Goal: Task Accomplishment & Management: Use online tool/utility

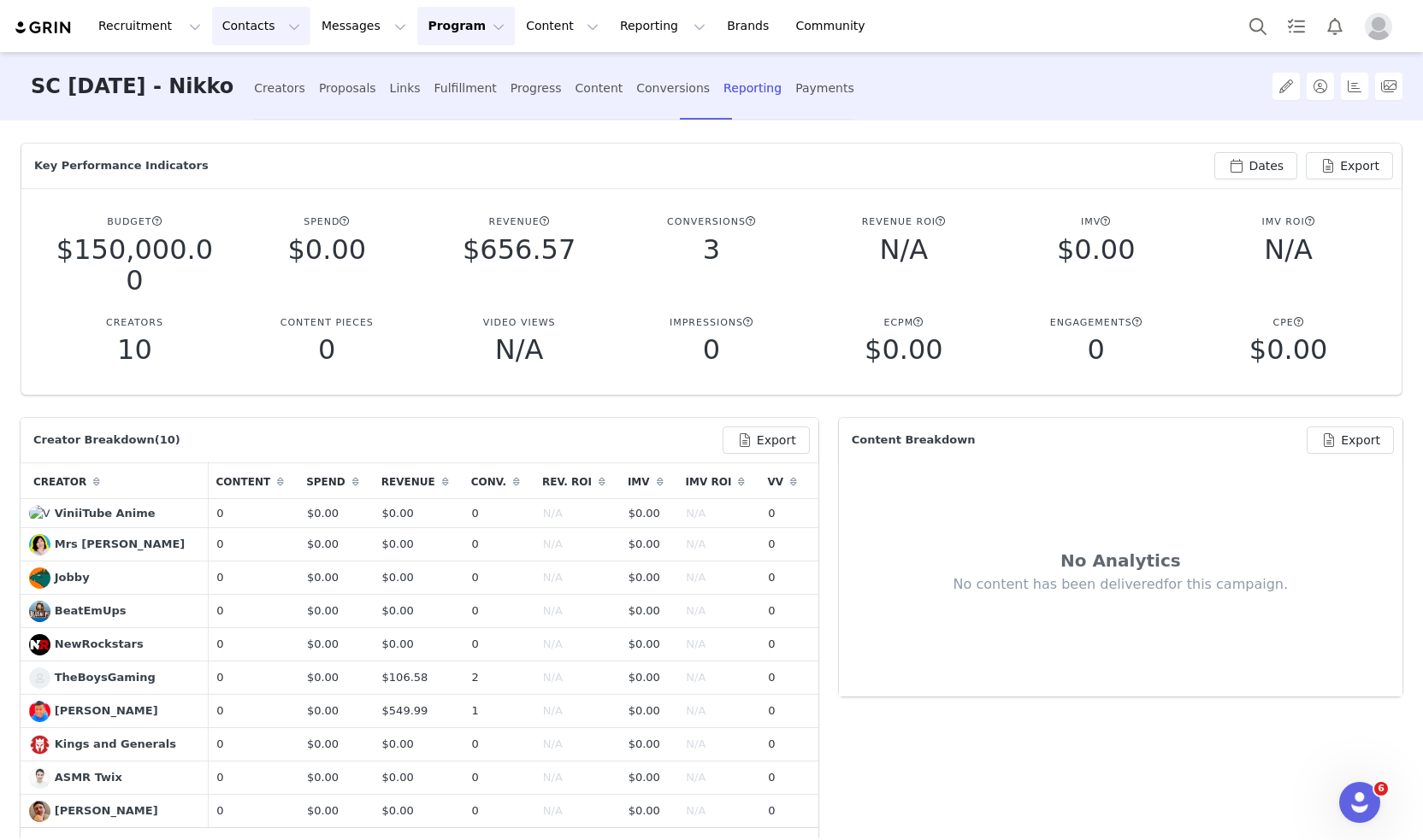
click at [250, 34] on button "Contacts Contacts" at bounding box center [261, 25] width 98 height 39
click at [269, 76] on div "Creators" at bounding box center [263, 75] width 115 height 18
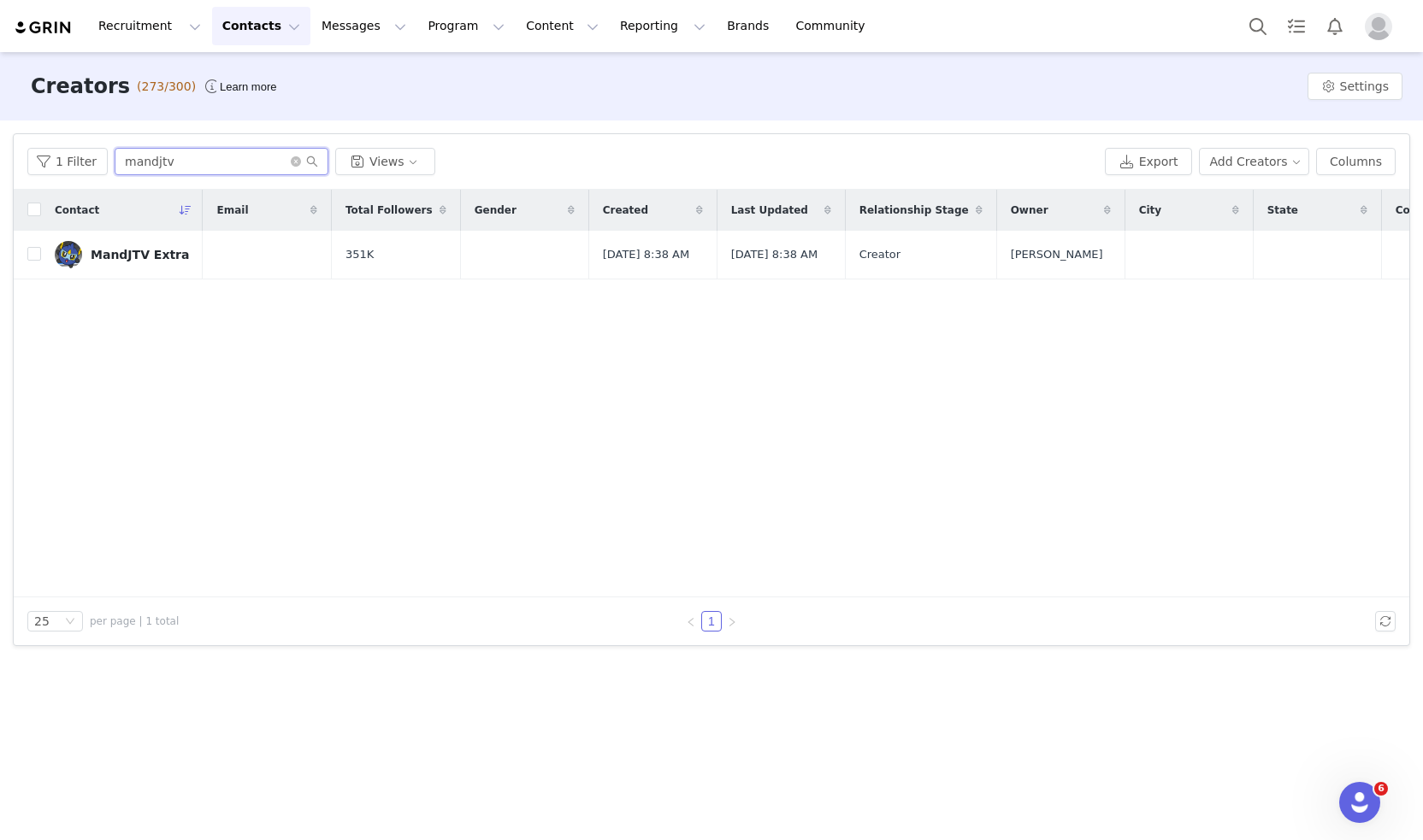
click at [215, 164] on input "mandjtv" at bounding box center [222, 161] width 214 height 27
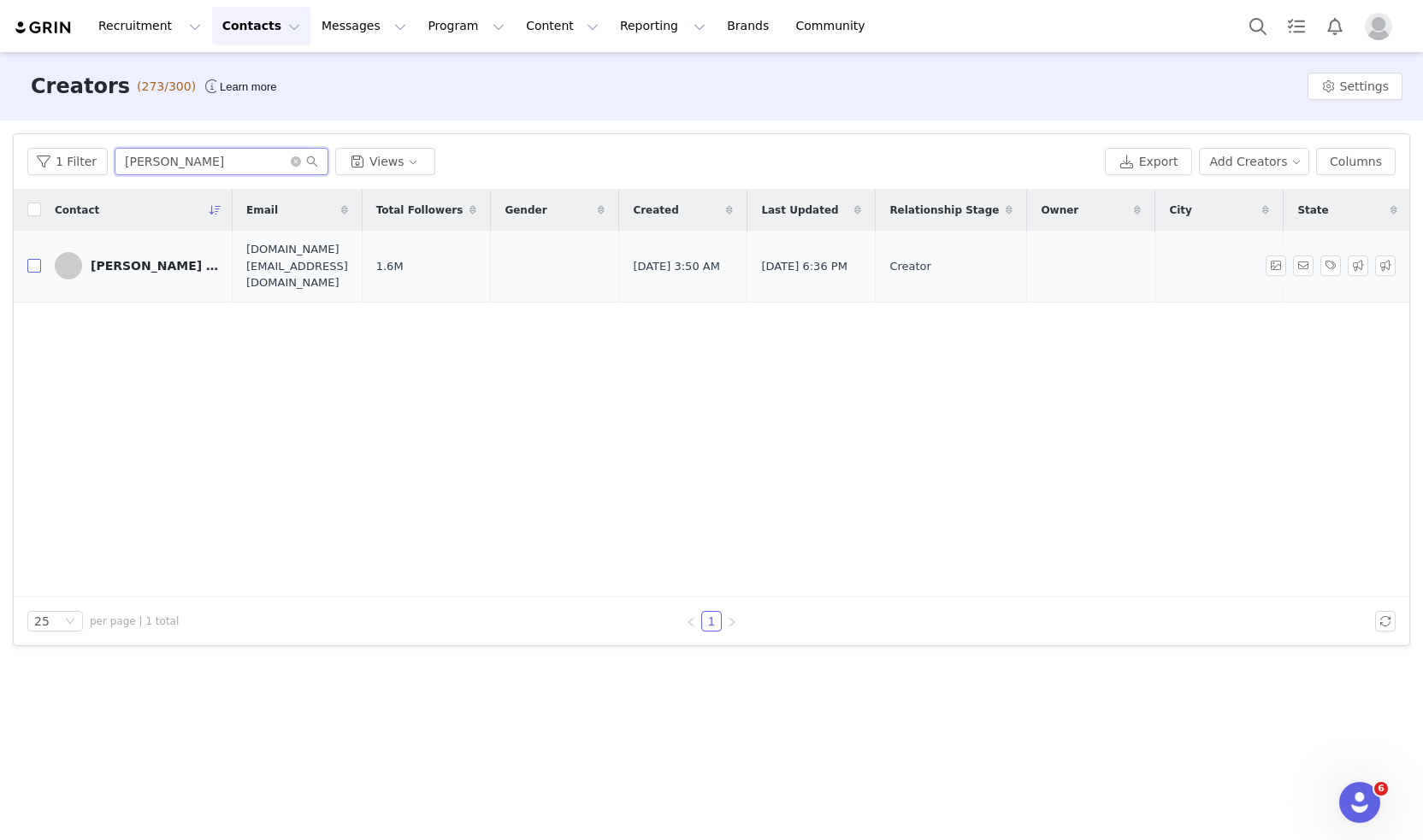
type input "rachel"
click at [38, 259] on input "checkbox" at bounding box center [34, 266] width 14 height 14
checkbox input "true"
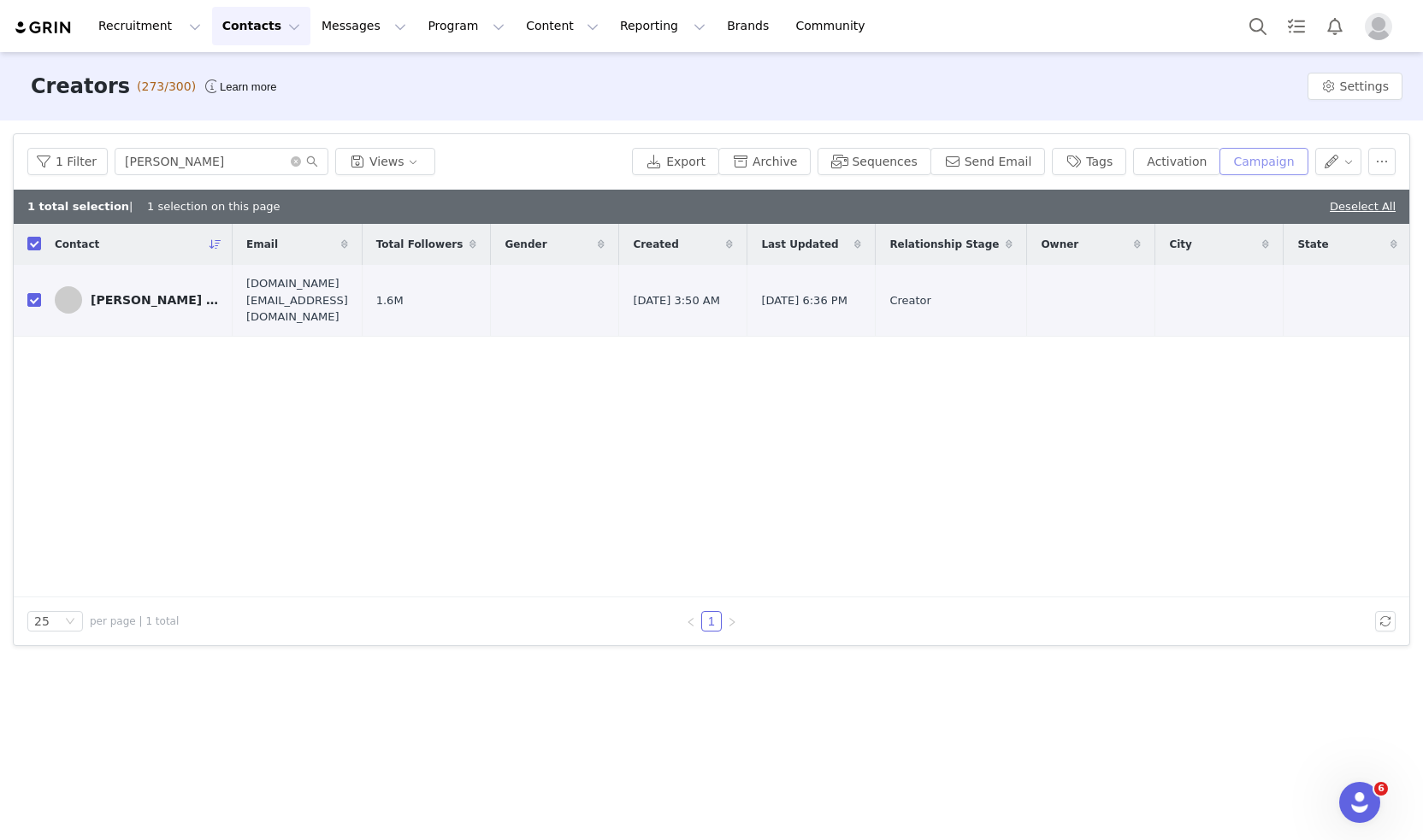
click at [1289, 160] on button "Campaign" at bounding box center [1263, 161] width 88 height 27
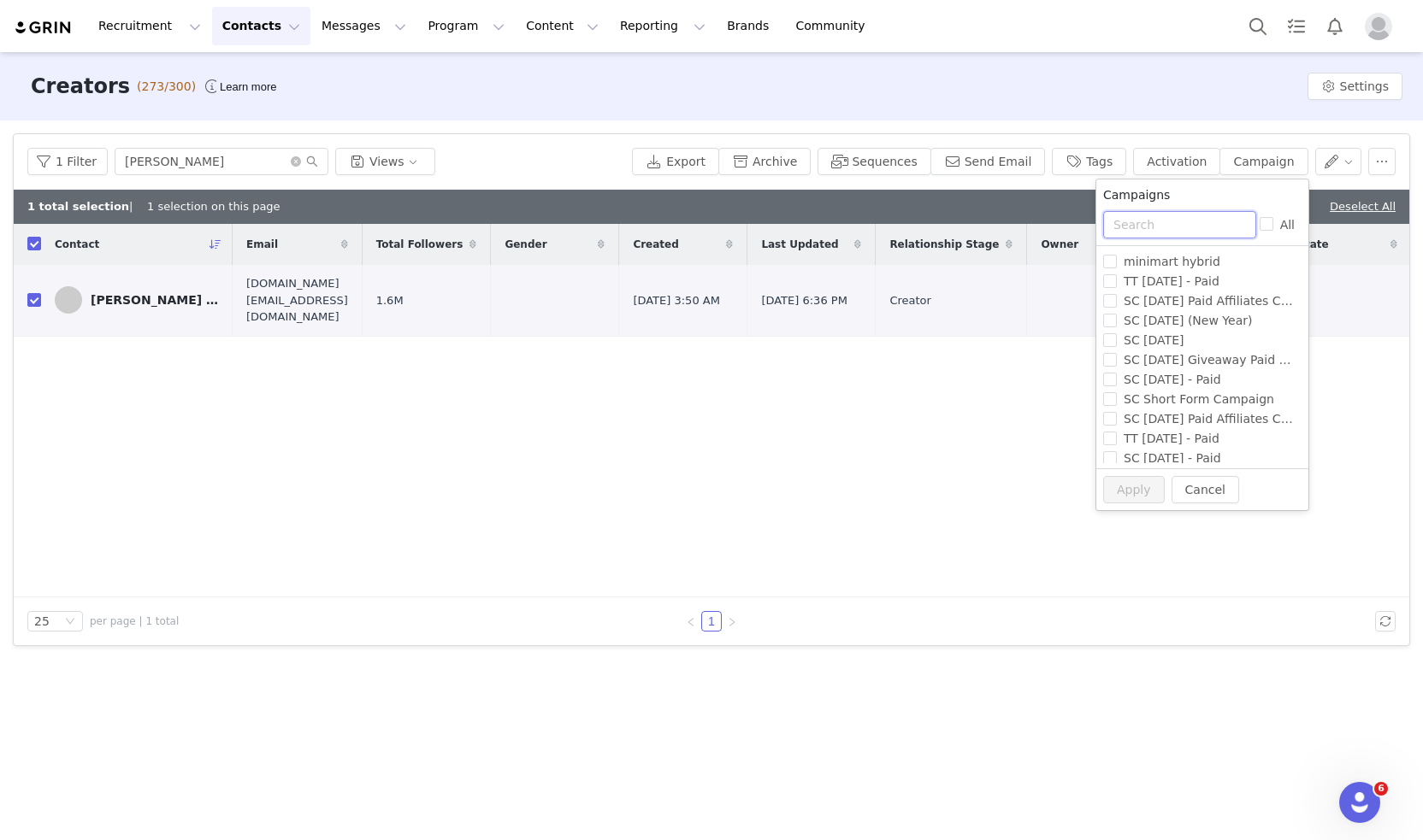
click at [1167, 231] on input "text" at bounding box center [1180, 224] width 153 height 27
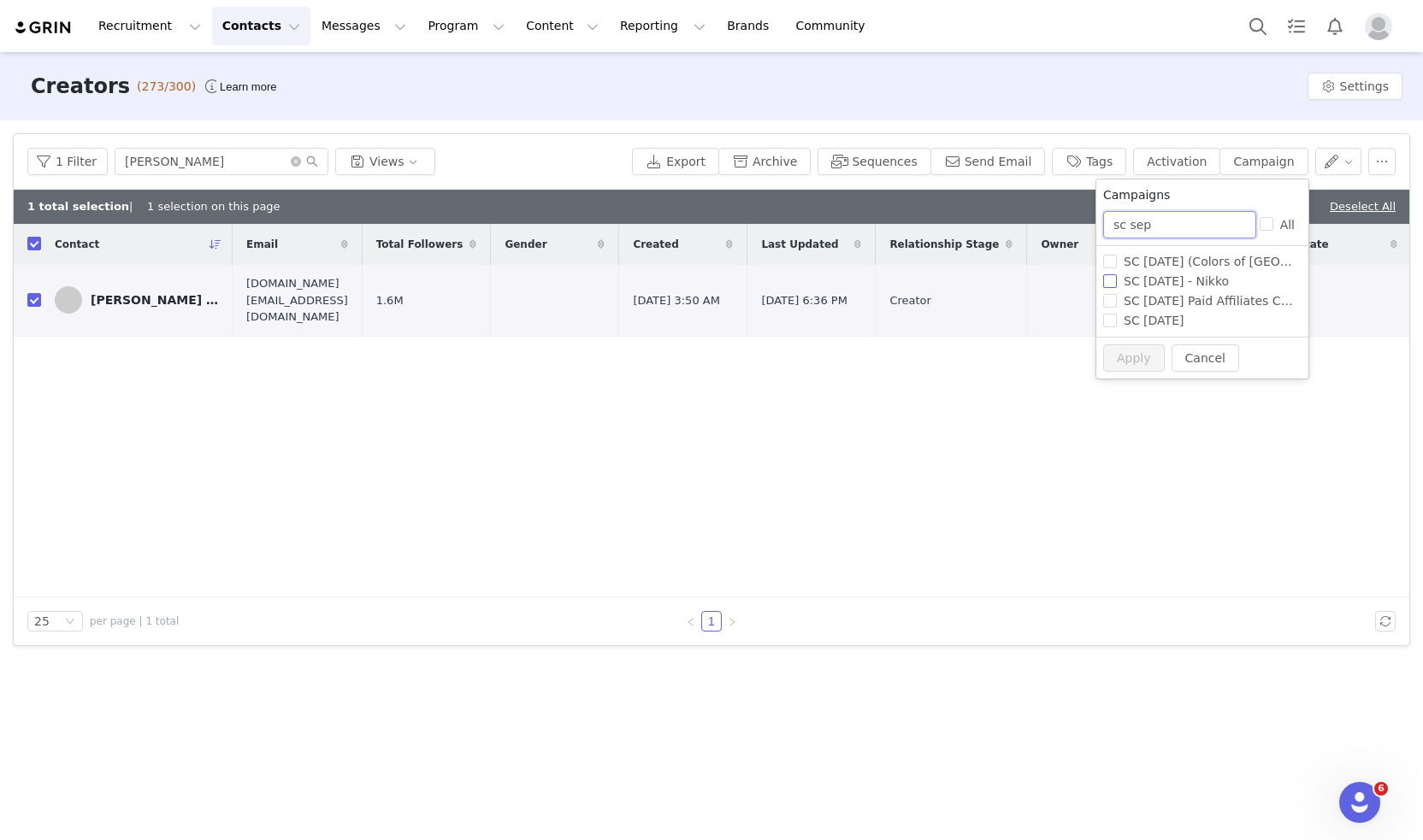
type input "sc sep"
click at [1186, 284] on span "SC September 2025 - Nikko" at bounding box center [1176, 281] width 119 height 14
click at [1117, 284] on input "SC September 2025 - Nikko" at bounding box center [1110, 281] width 14 height 14
checkbox input "true"
click at [1120, 358] on button "Apply" at bounding box center [1133, 357] width 61 height 27
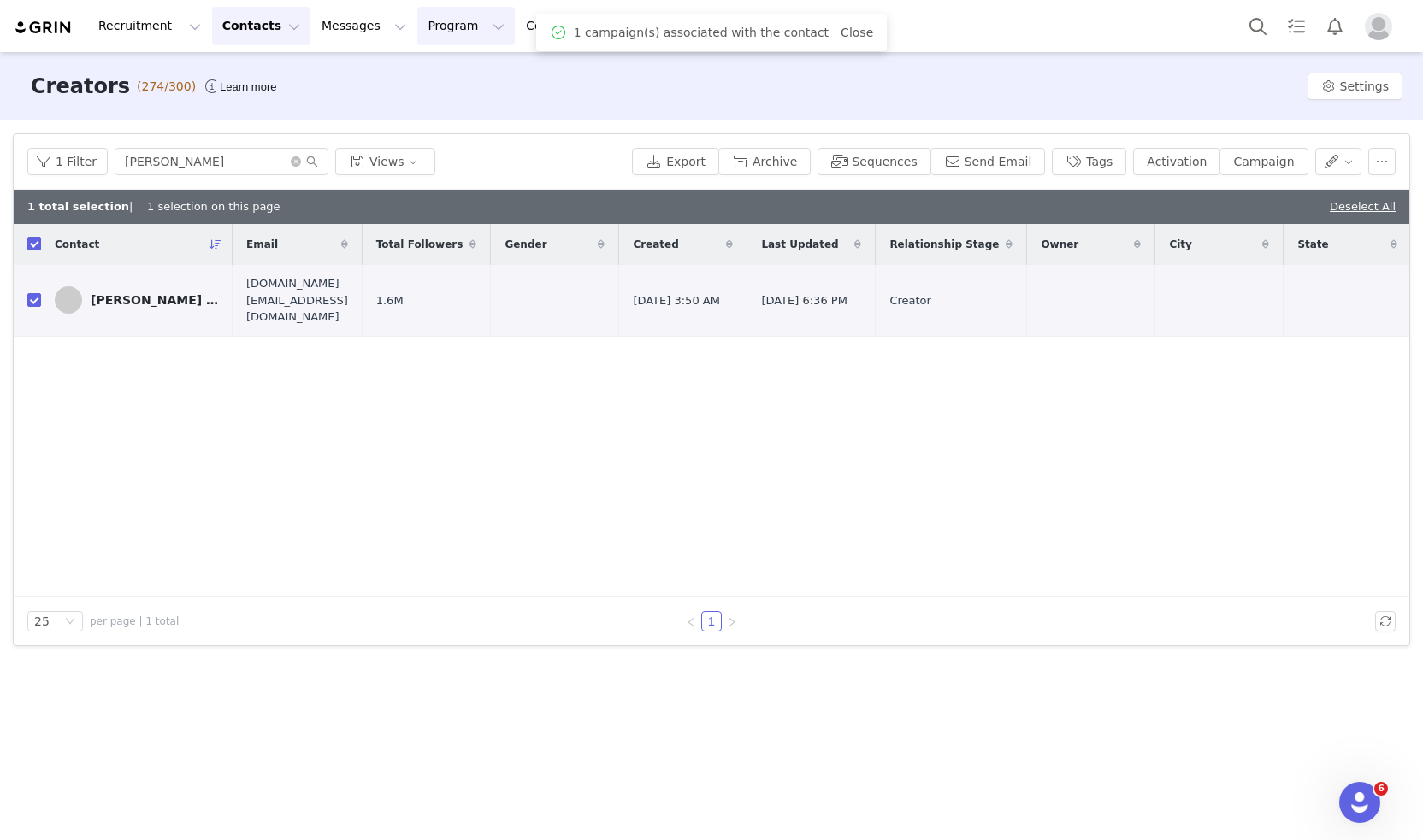
click at [418, 24] on button "Program Program" at bounding box center [466, 25] width 97 height 39
click at [450, 97] on link "Campaigns" at bounding box center [443, 107] width 135 height 32
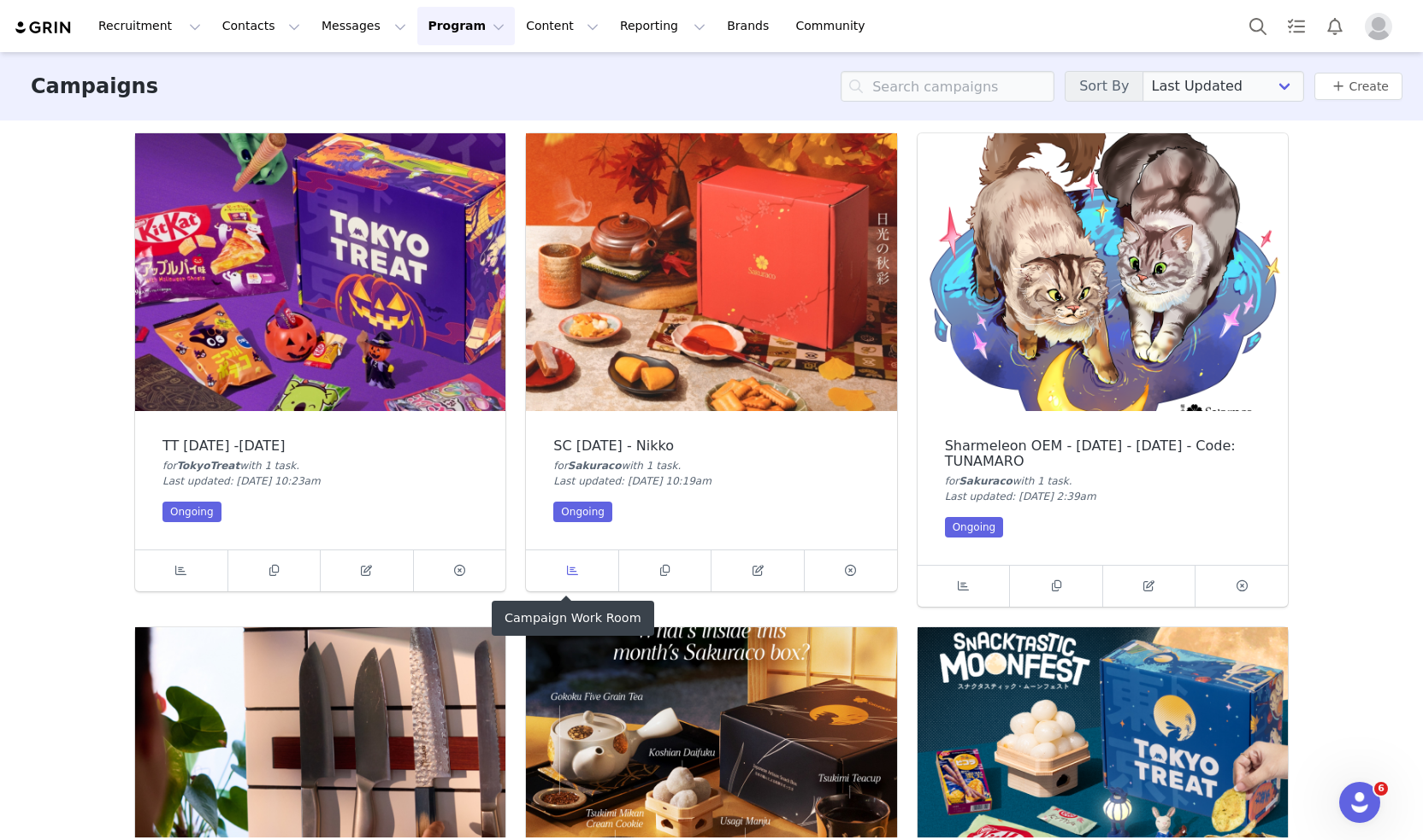
click at [585, 581] on link at bounding box center [572, 571] width 93 height 41
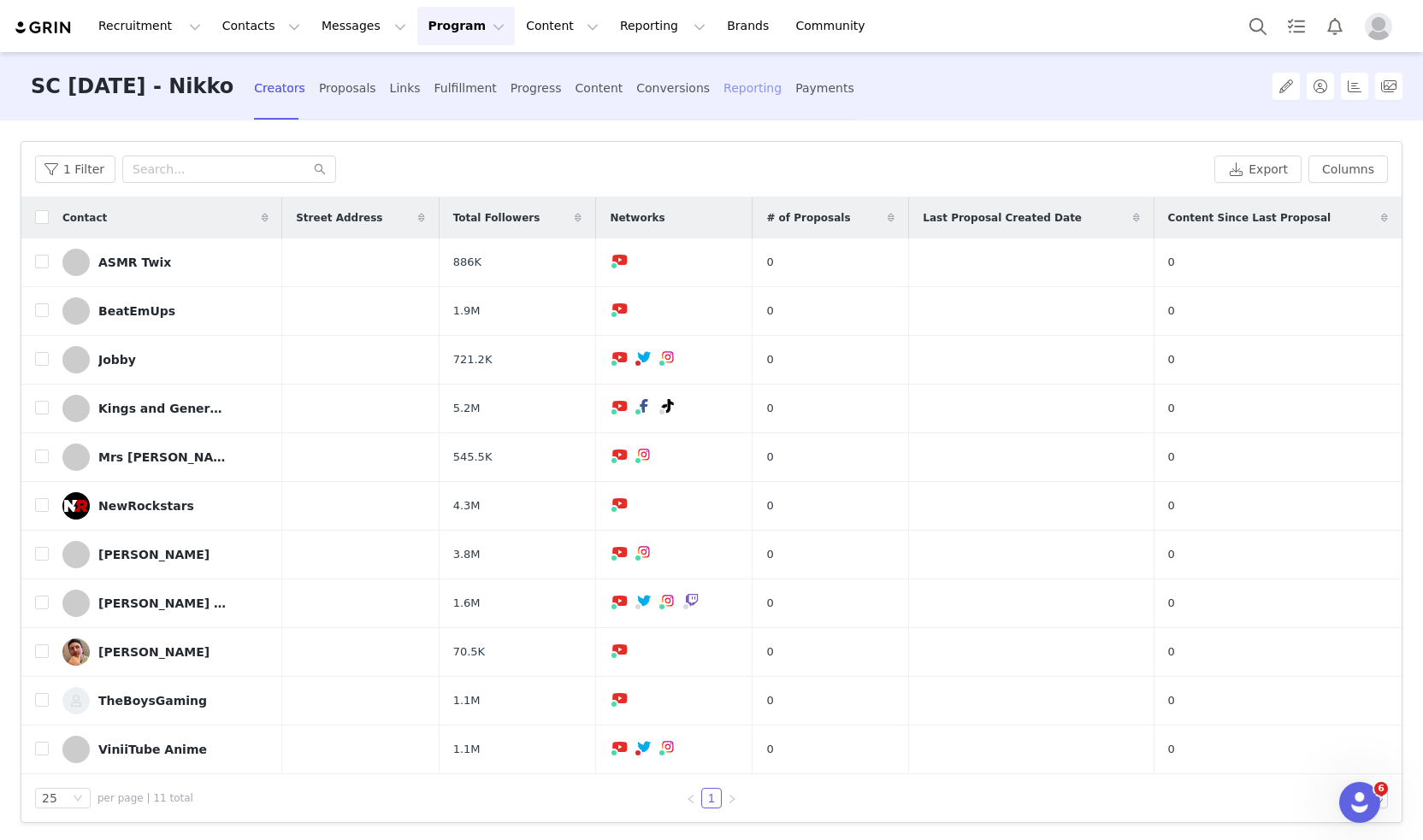
click at [742, 90] on div "Reporting" at bounding box center [753, 89] width 58 height 45
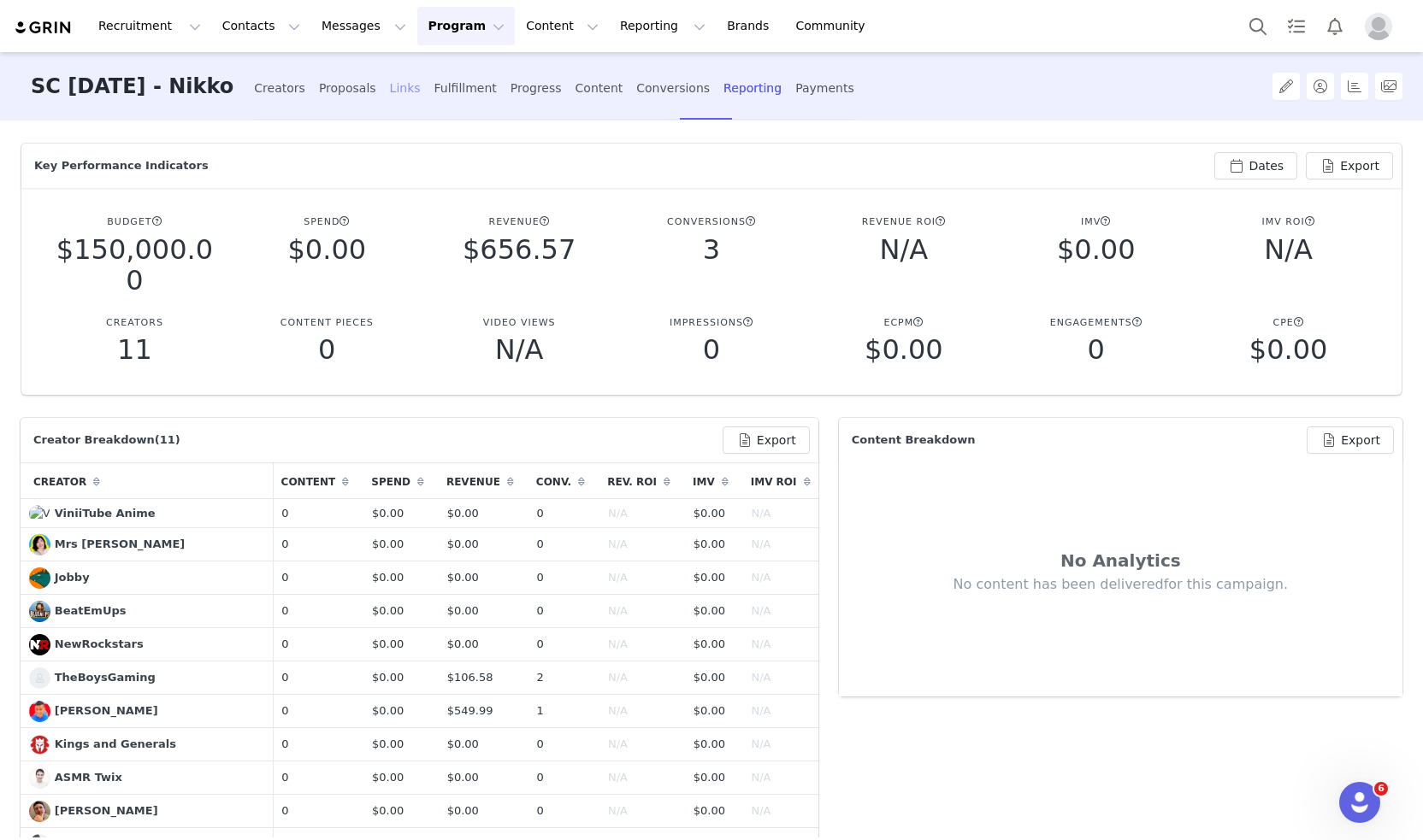
click at [421, 93] on div "Links" at bounding box center [405, 89] width 31 height 45
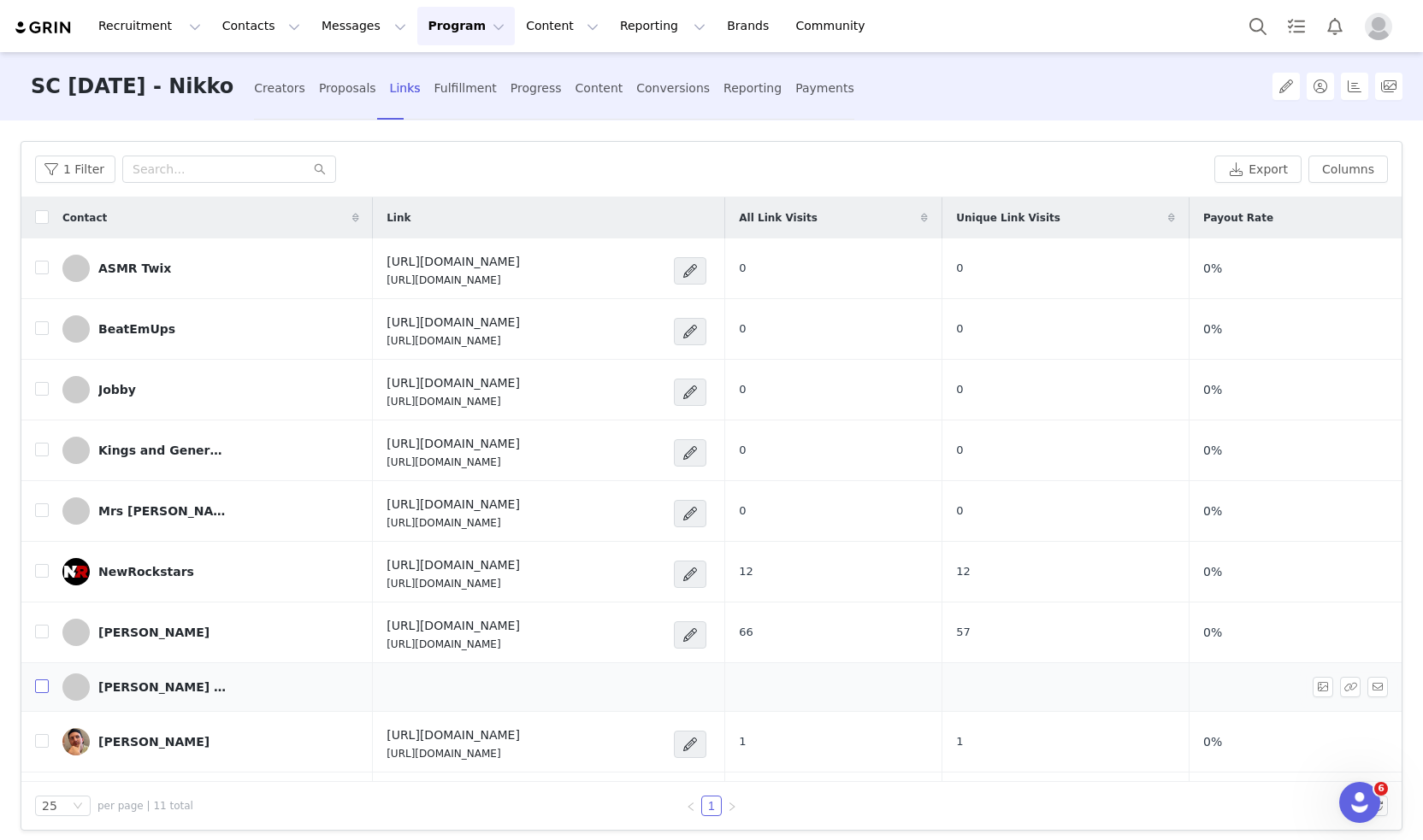
click at [46, 689] on input "checkbox" at bounding box center [41, 686] width 14 height 14
checkbox input "true"
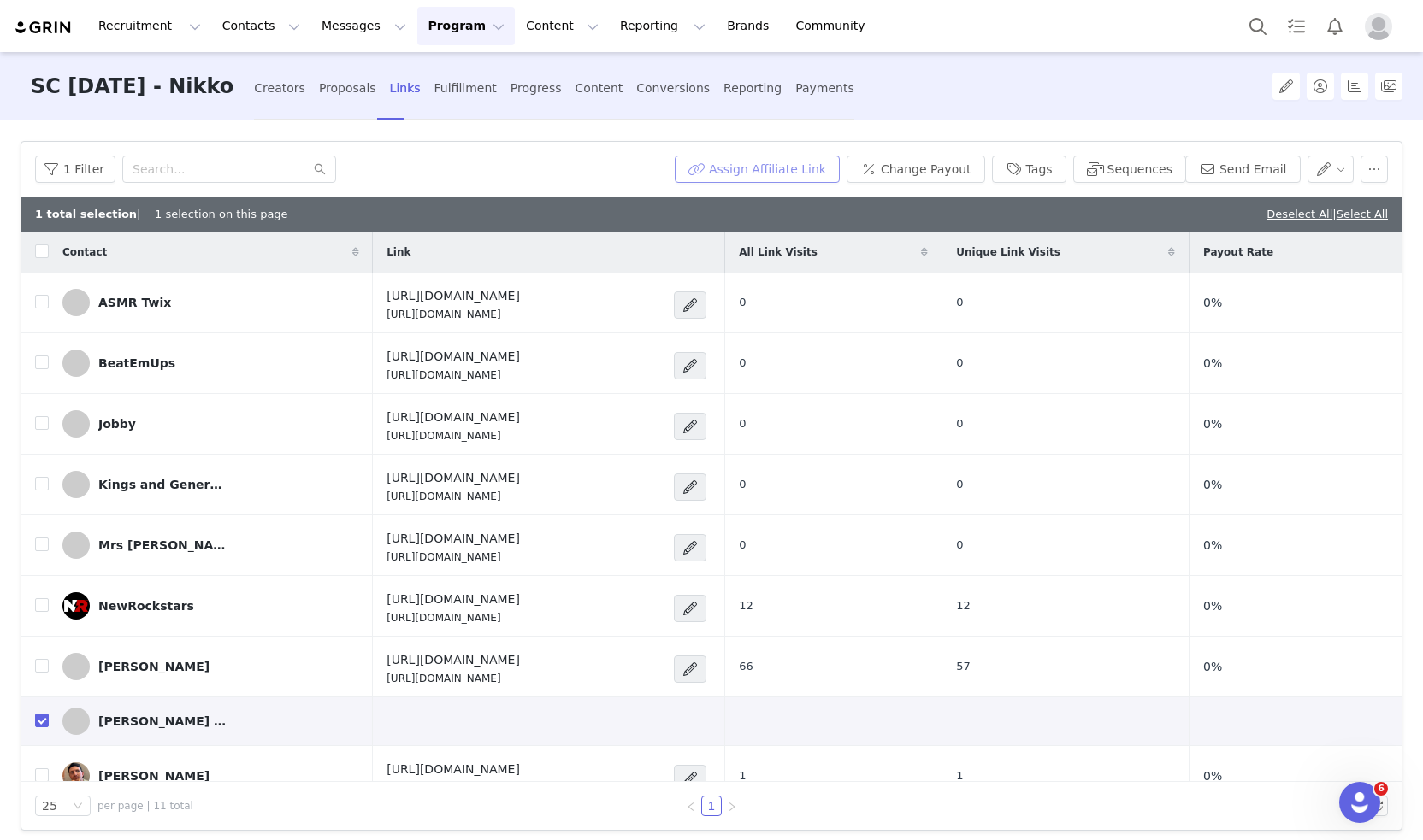
click at [748, 166] on button "Assign Affiliate Link" at bounding box center [756, 169] width 165 height 27
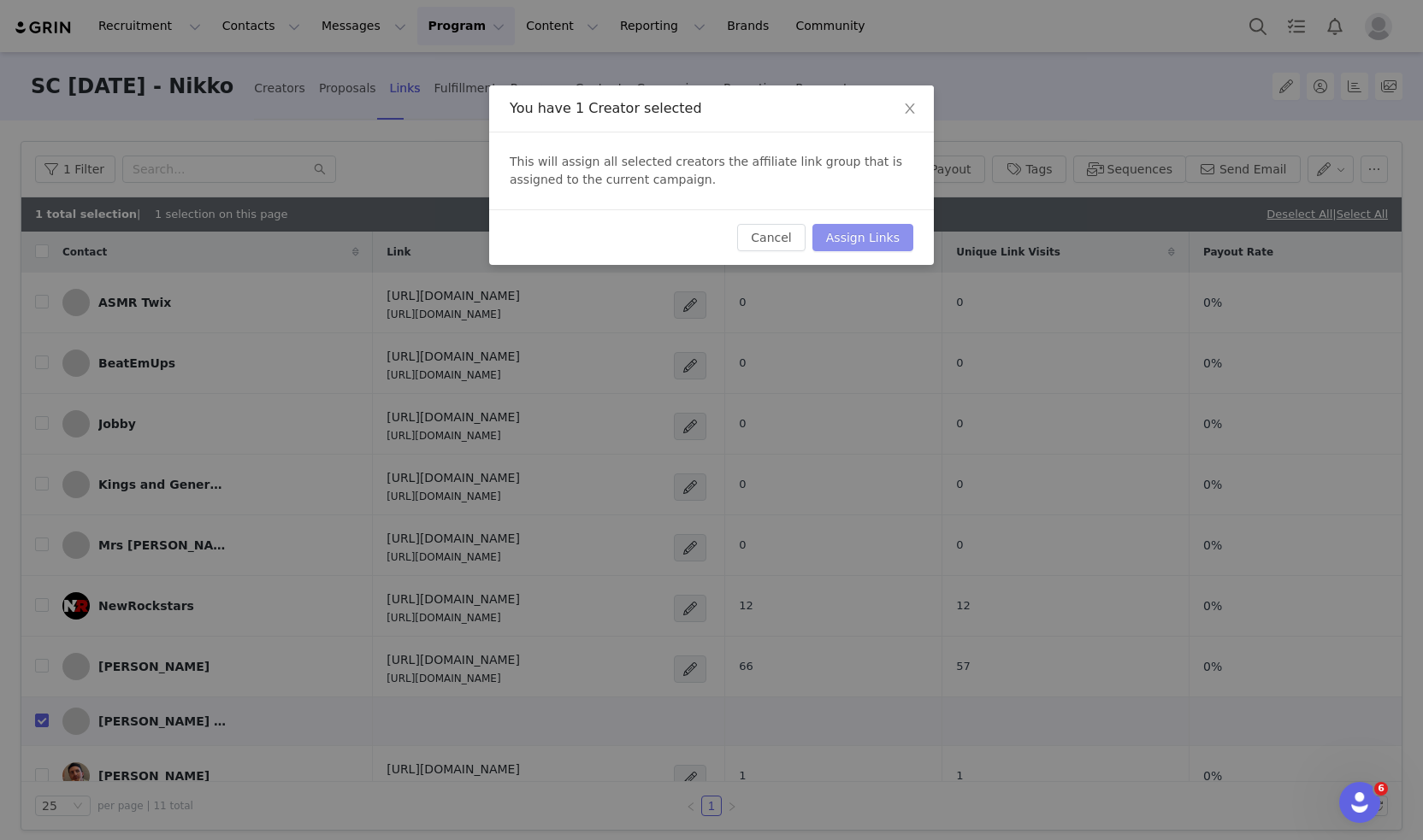
click at [867, 236] on button "Assign Links" at bounding box center [862, 238] width 101 height 27
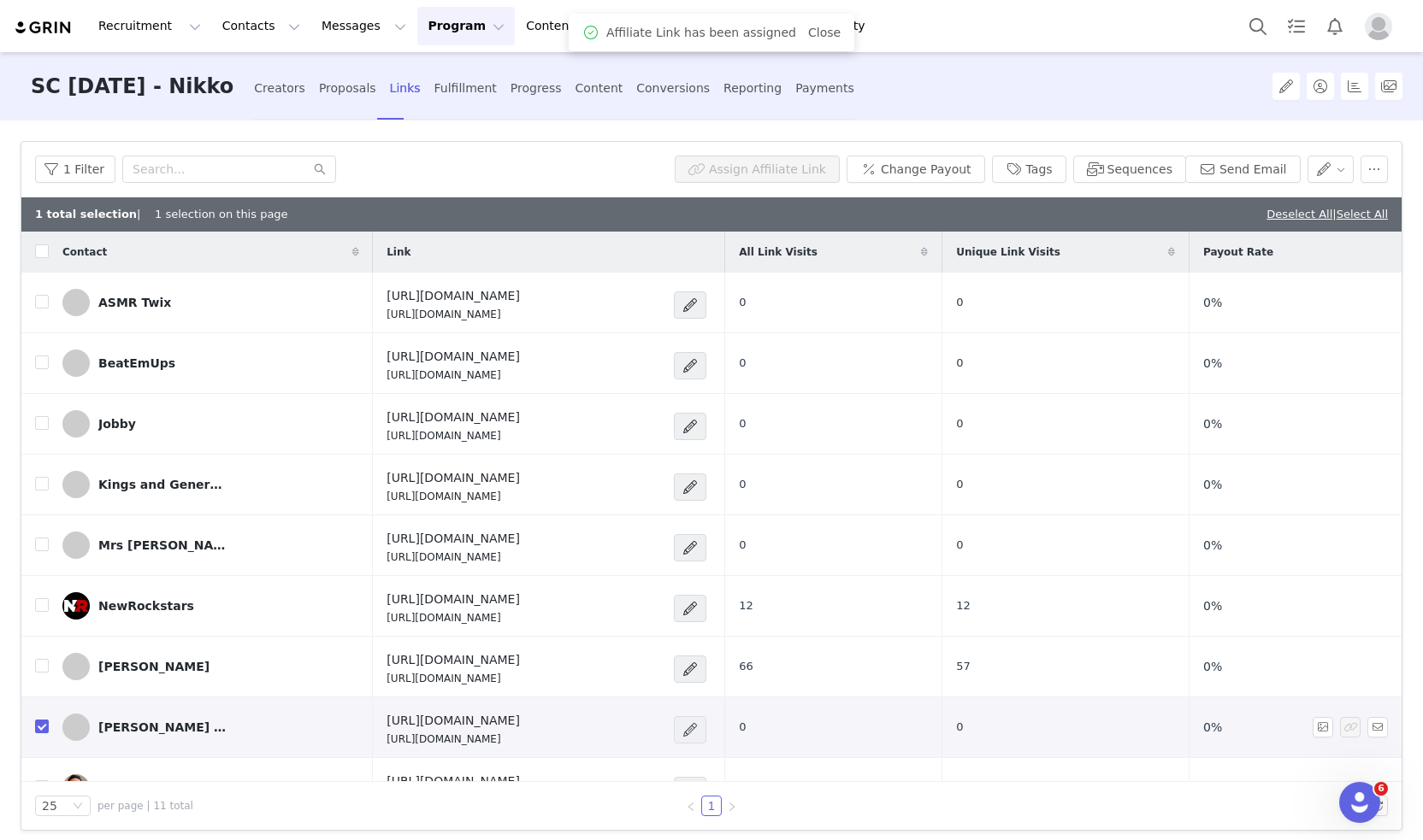
click at [699, 733] on span at bounding box center [690, 731] width 17 height 21
click at [684, 533] on span "Edit Link" at bounding box center [679, 529] width 51 height 19
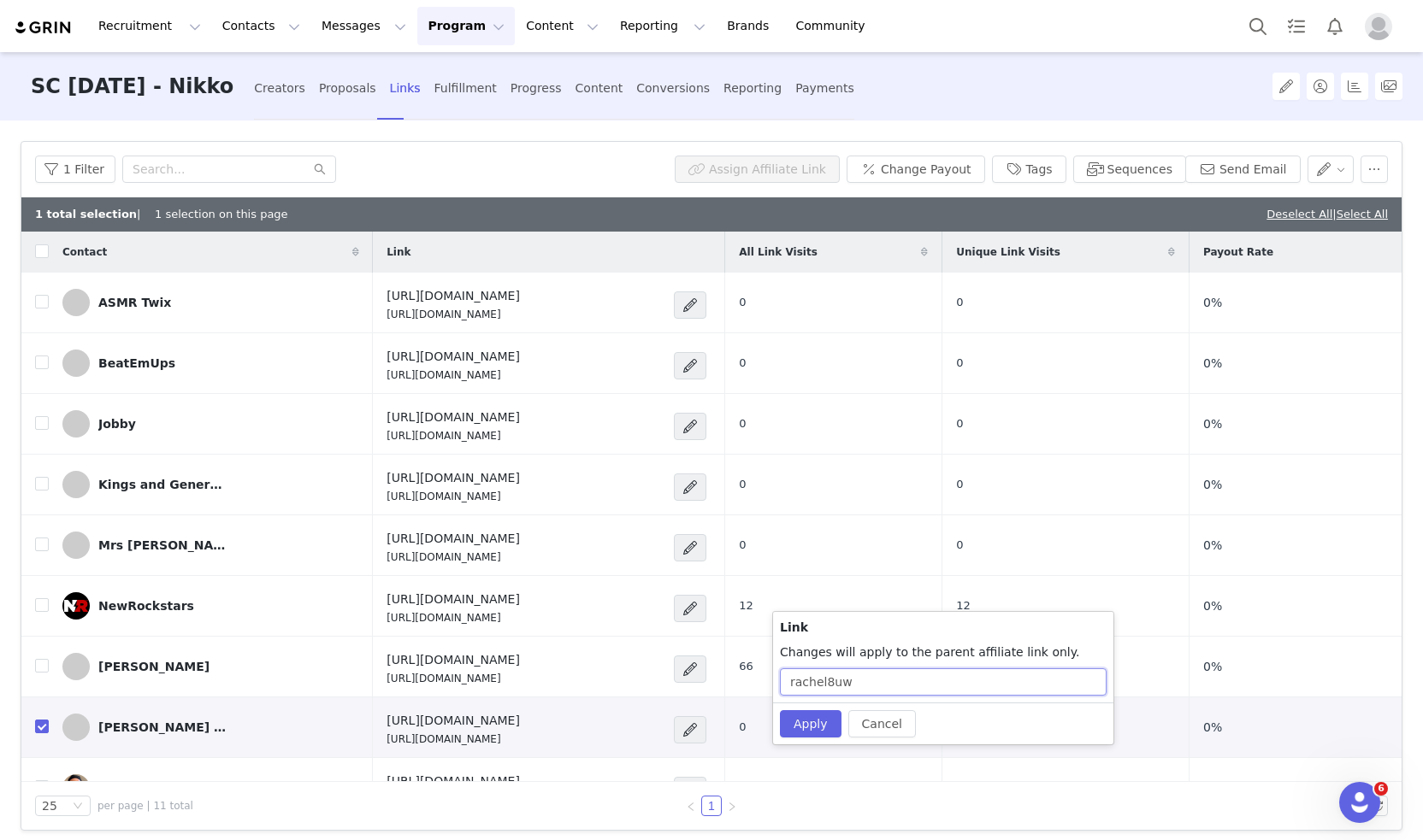
click at [893, 686] on input "rachel8uw" at bounding box center [943, 682] width 326 height 27
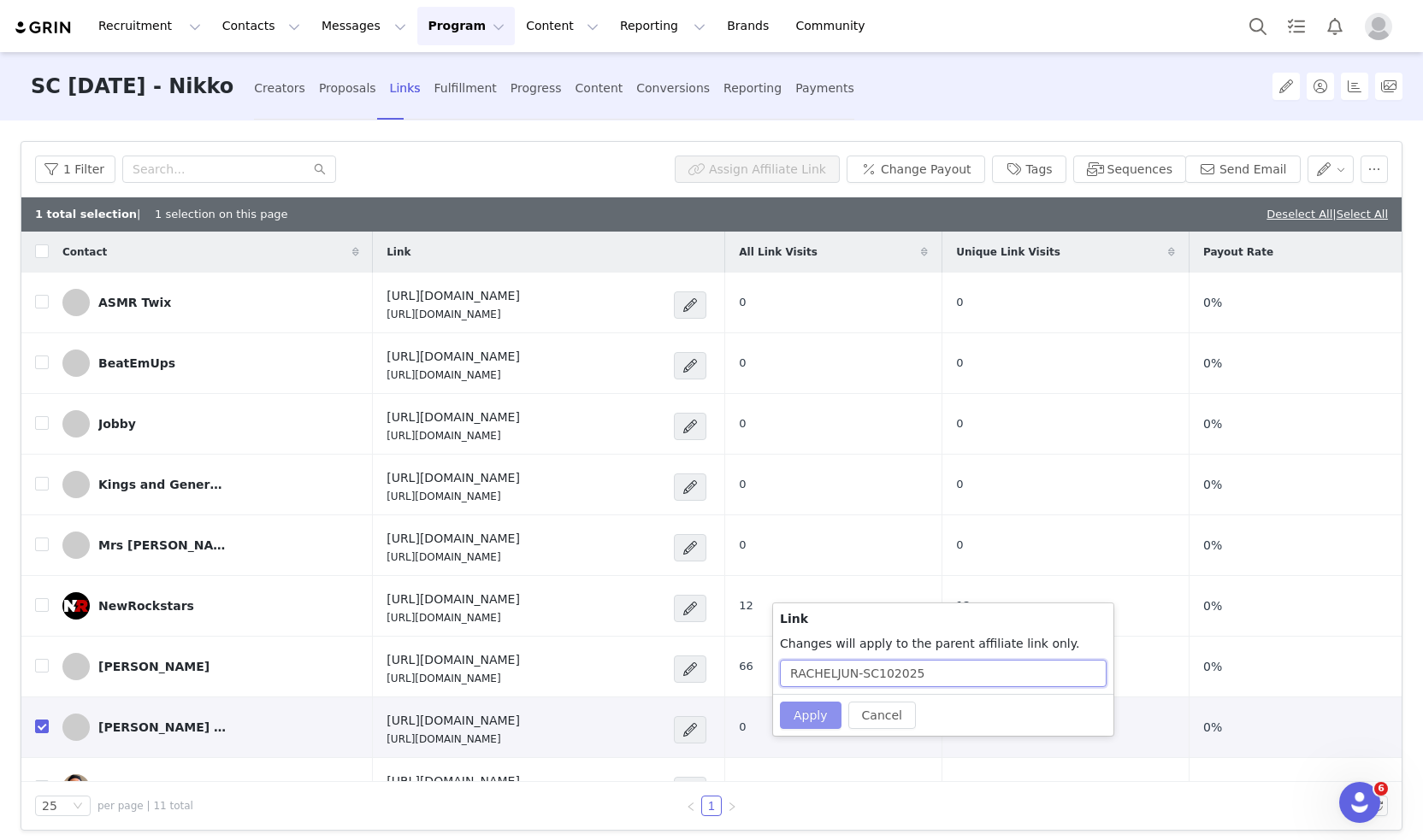
type input "RACHELJUN-SC102025"
click at [796, 713] on button "Apply" at bounding box center [810, 715] width 61 height 27
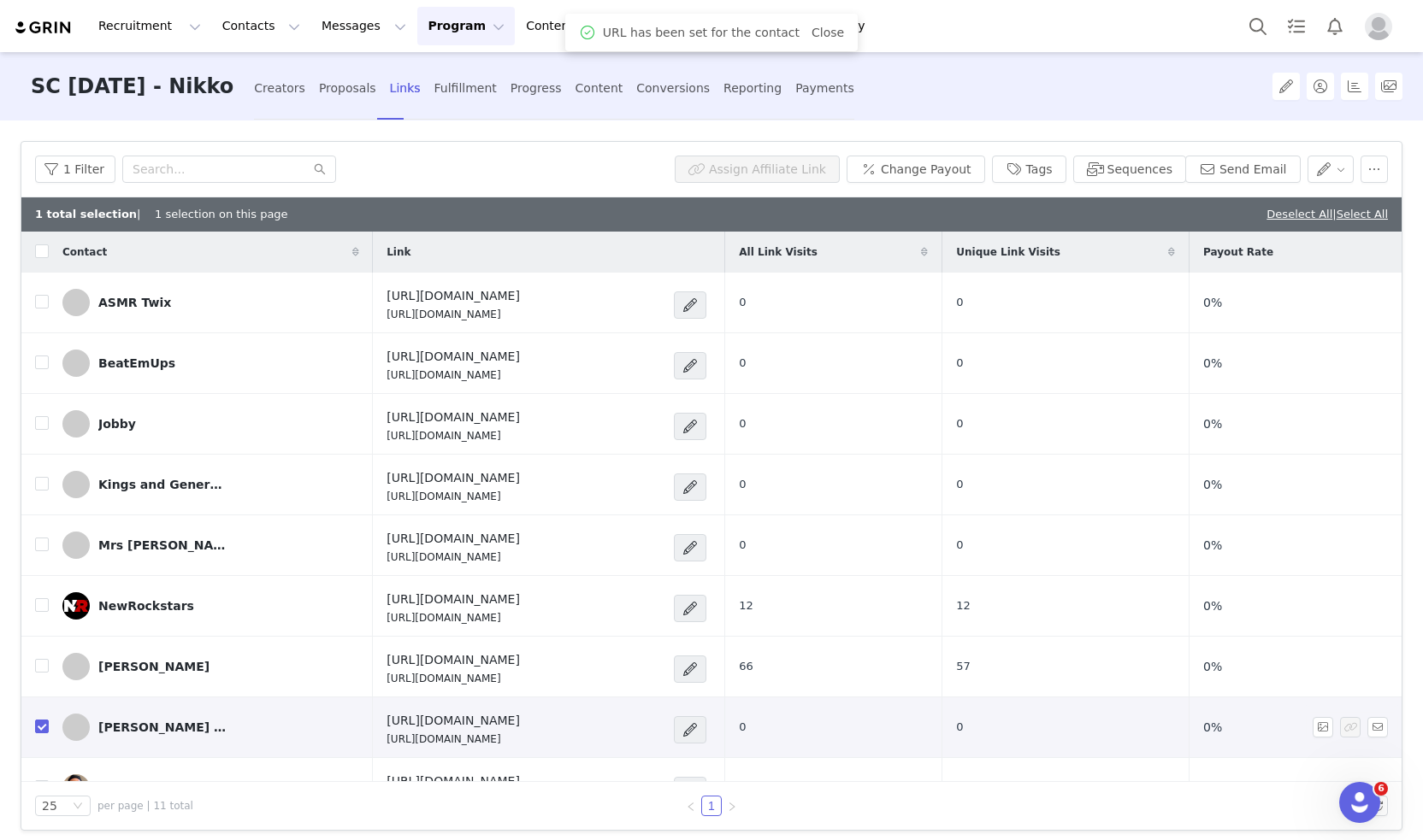
click at [505, 736] on p "https://partner.sakura.co/RACHELJUN-SC102025" at bounding box center [453, 739] width 133 height 15
copy div "https://partner.sakura.co/RACHELJUN-SC102025"
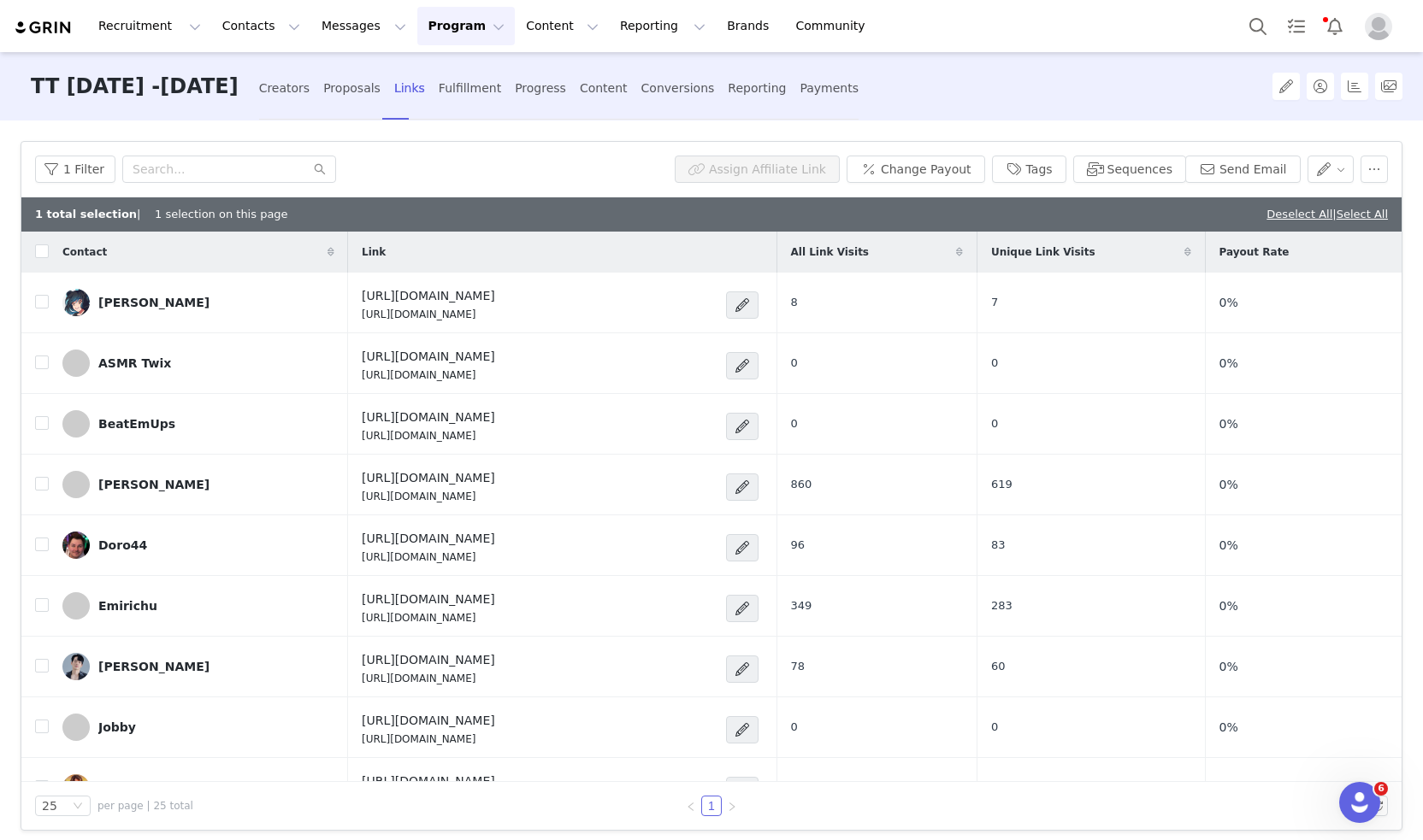
scroll to position [171, 0]
